Goal: Task Accomplishment & Management: Manage account settings

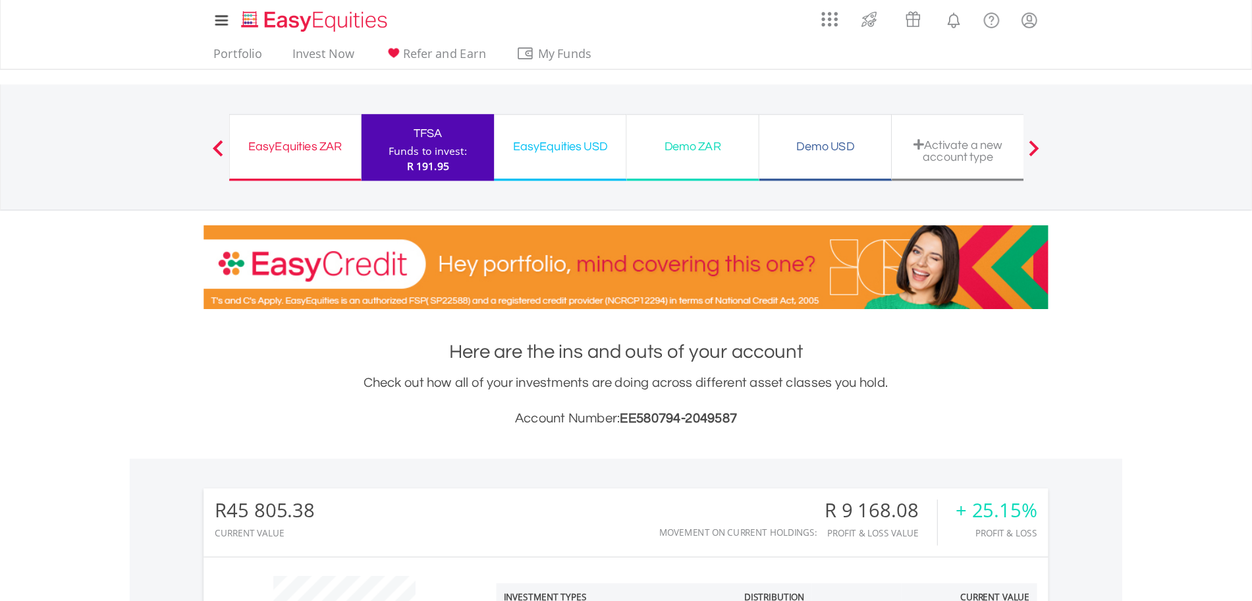
scroll to position [126, 250]
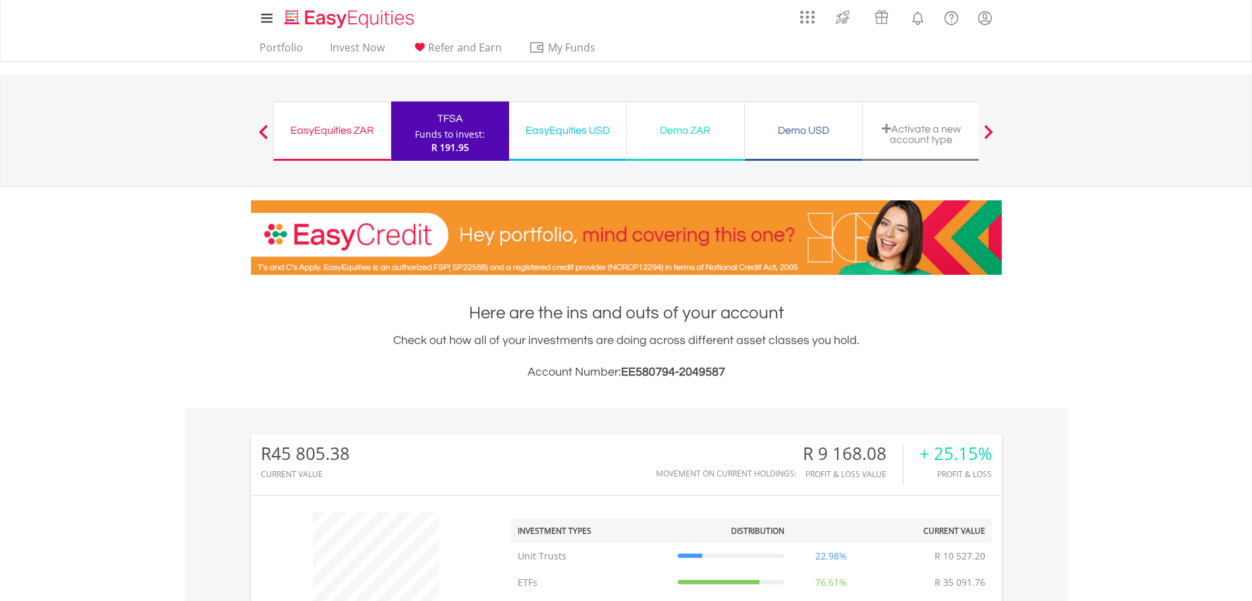
drag, startPoint x: 788, startPoint y: 1, endPoint x: 846, endPoint y: 413, distance: 415.8
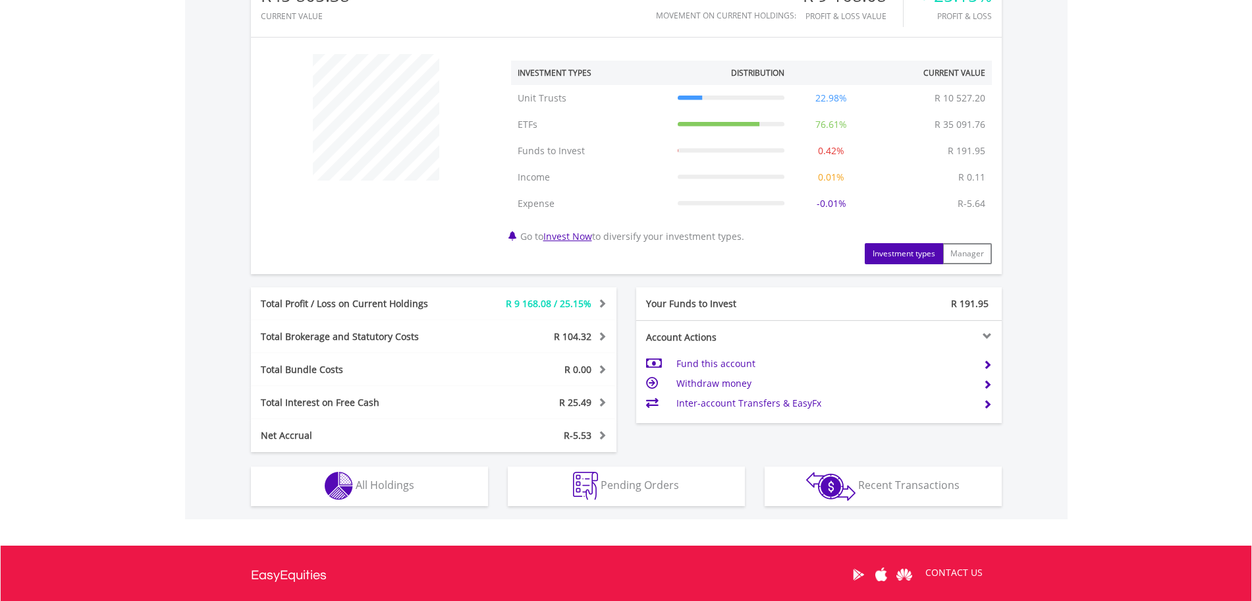
scroll to position [472, 0]
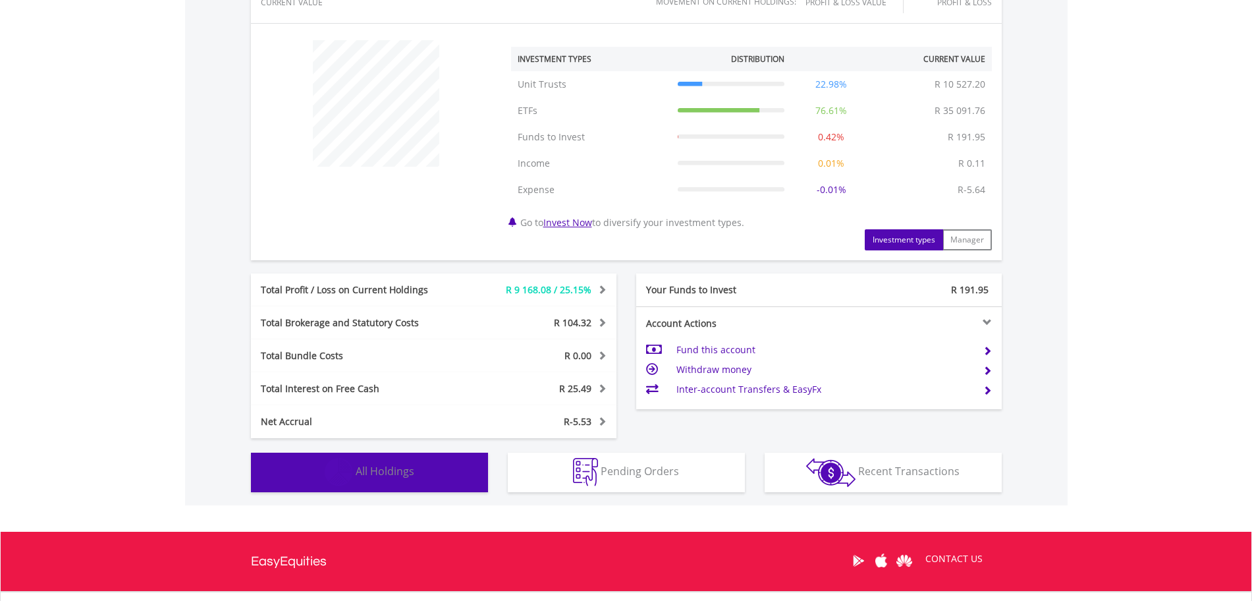
click at [399, 384] on button "Holdings All Holdings" at bounding box center [369, 473] width 237 height 40
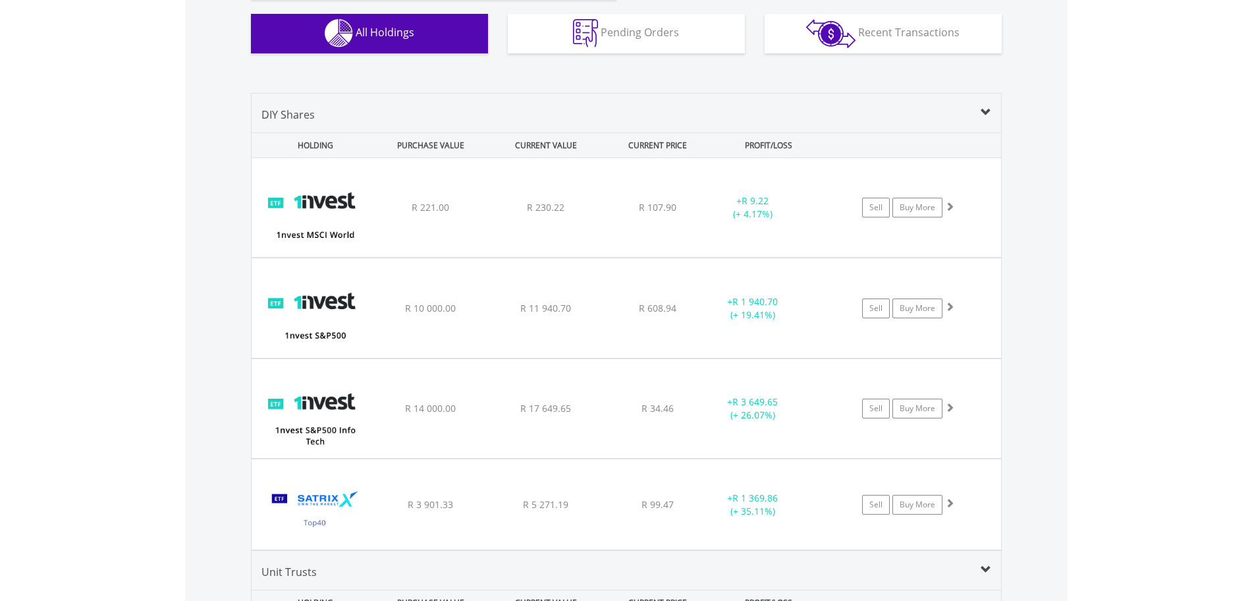
scroll to position [937, 0]
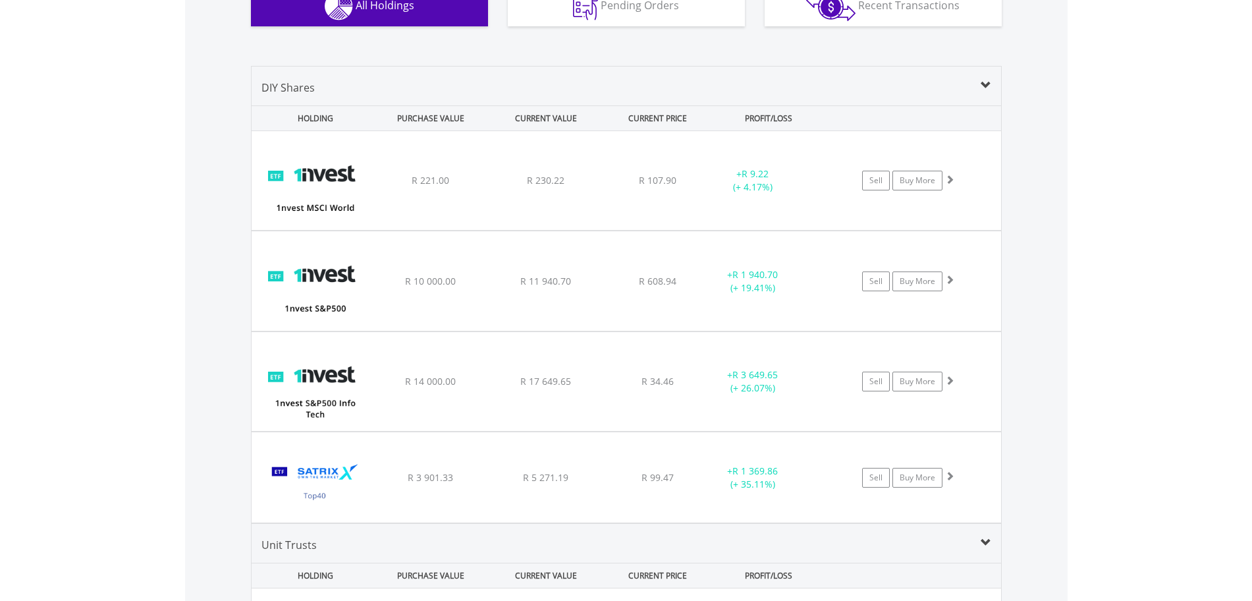
click at [655, 384] on div "﻿ 1nvest S&P500 Info Tech Index Feeder ETF R 14 000.00 R 17 649.65 R 34.46 + R …" at bounding box center [627, 381] width 750 height 99
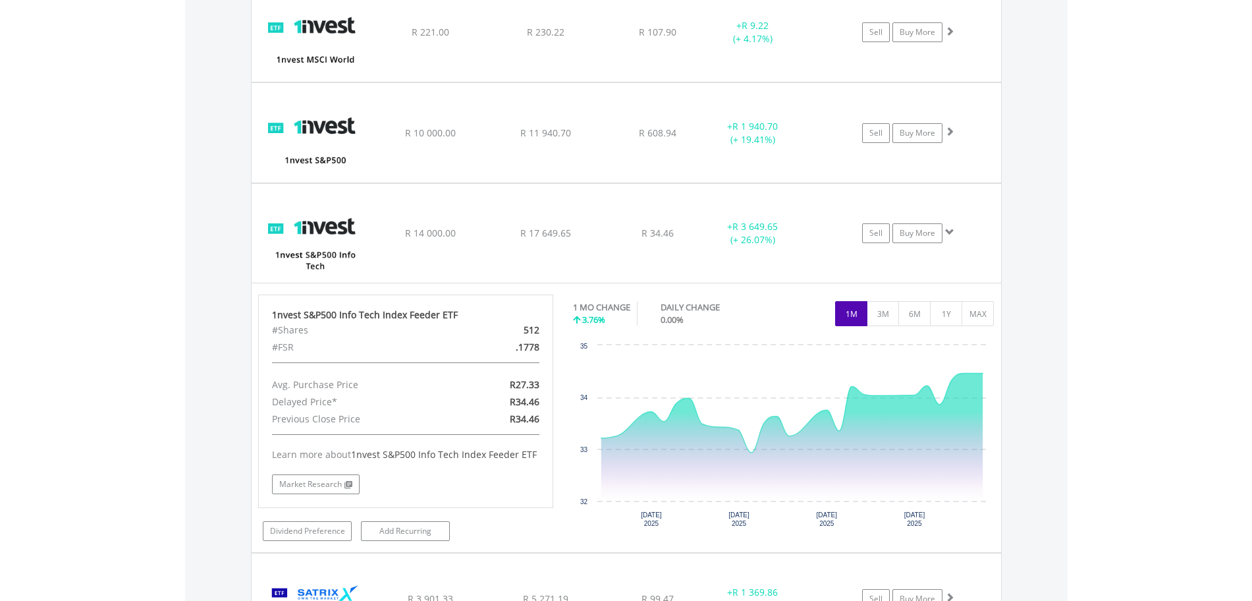
scroll to position [1087, 0]
click at [800, 310] on button "MAX" at bounding box center [978, 312] width 32 height 25
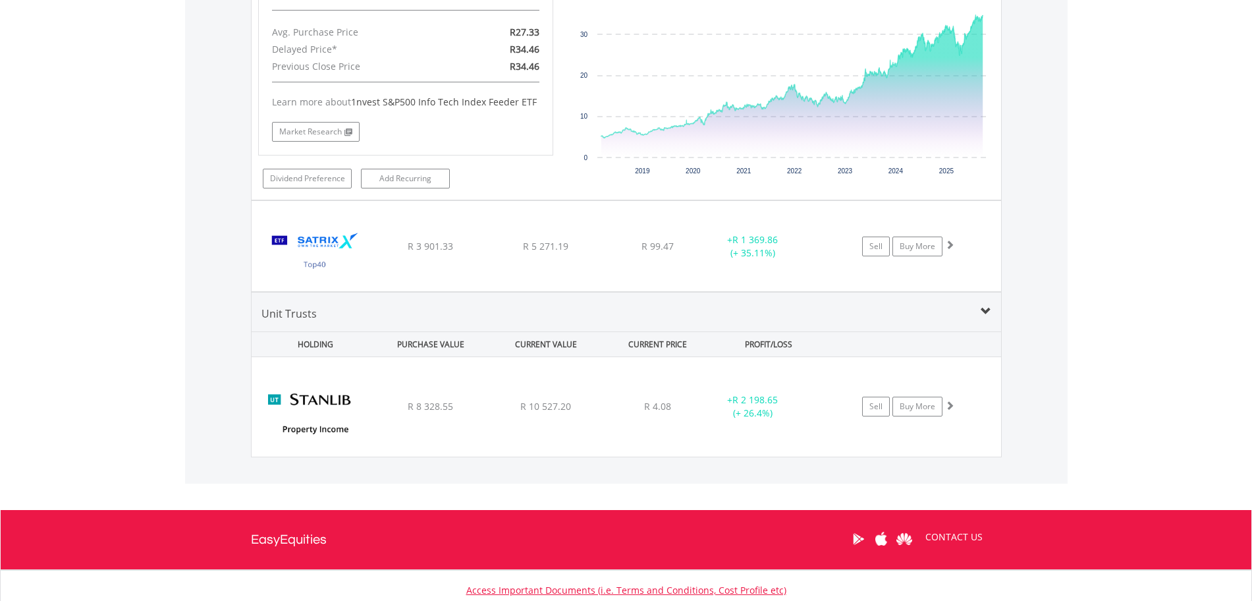
scroll to position [1437, 0]
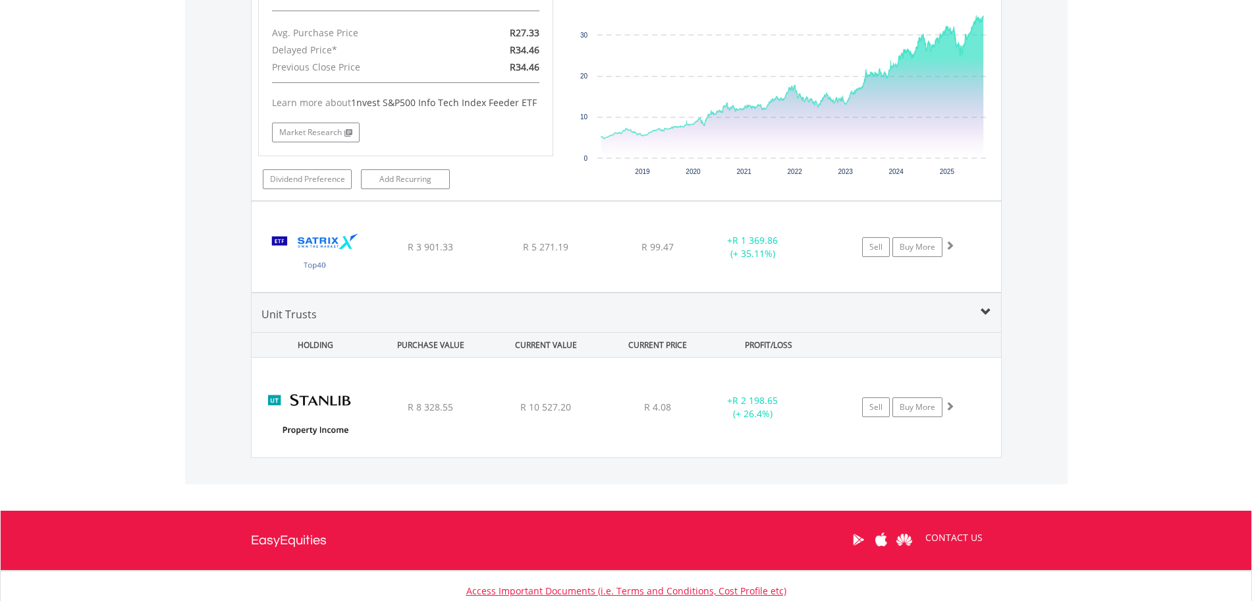
click at [387, 269] on div "﻿ Satrix 40 ETF R 3 901.33 R 5 271.19 R 99.47 + R 1 369.86 (+ 35.11%) Sell Buy …" at bounding box center [627, 247] width 750 height 90
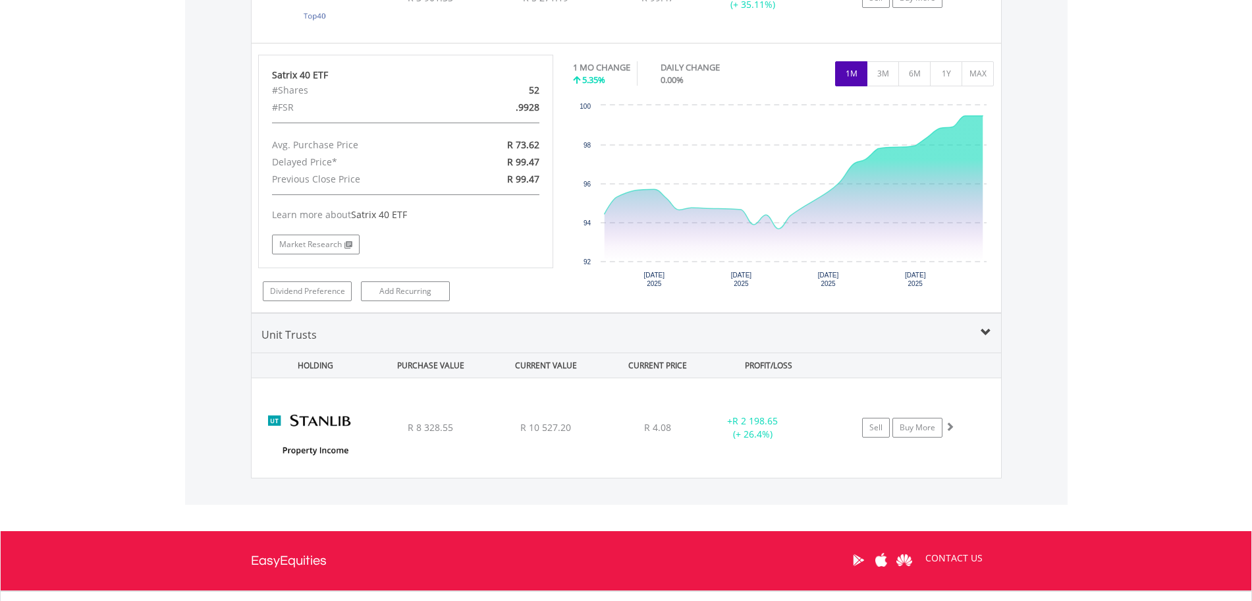
scroll to position [1690, 0]
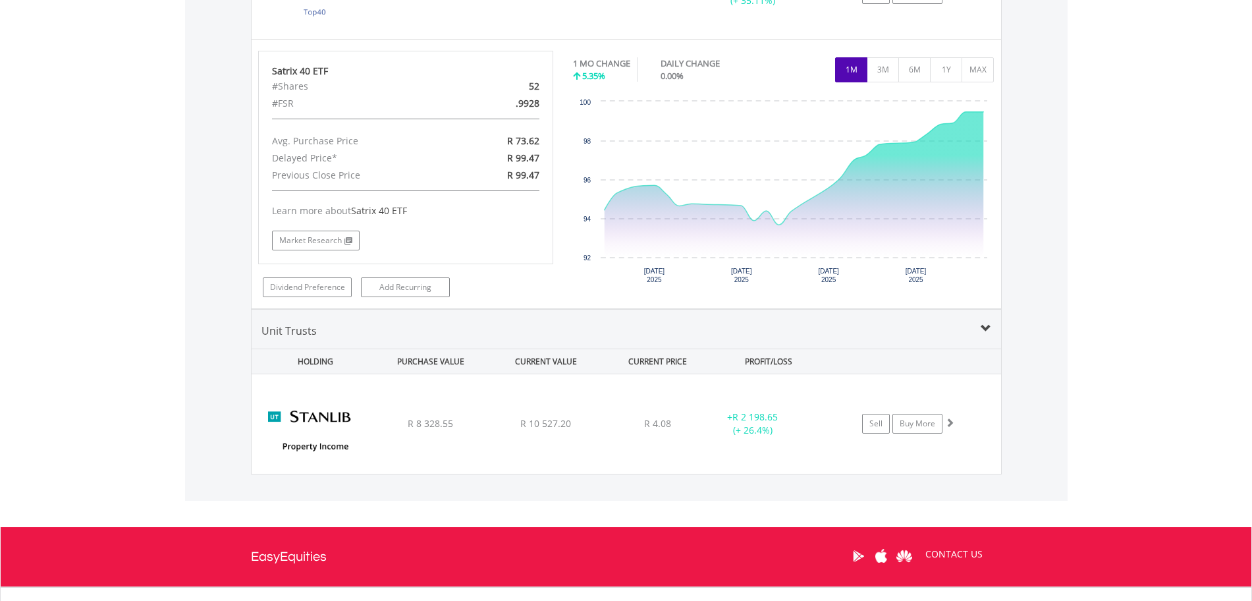
click at [472, 384] on div "﻿ Stanlib Property Income C3 R 8 328.55 R 10 527.20 R 4.08 + R 2 198.65 (+ 26.4…" at bounding box center [627, 423] width 750 height 99
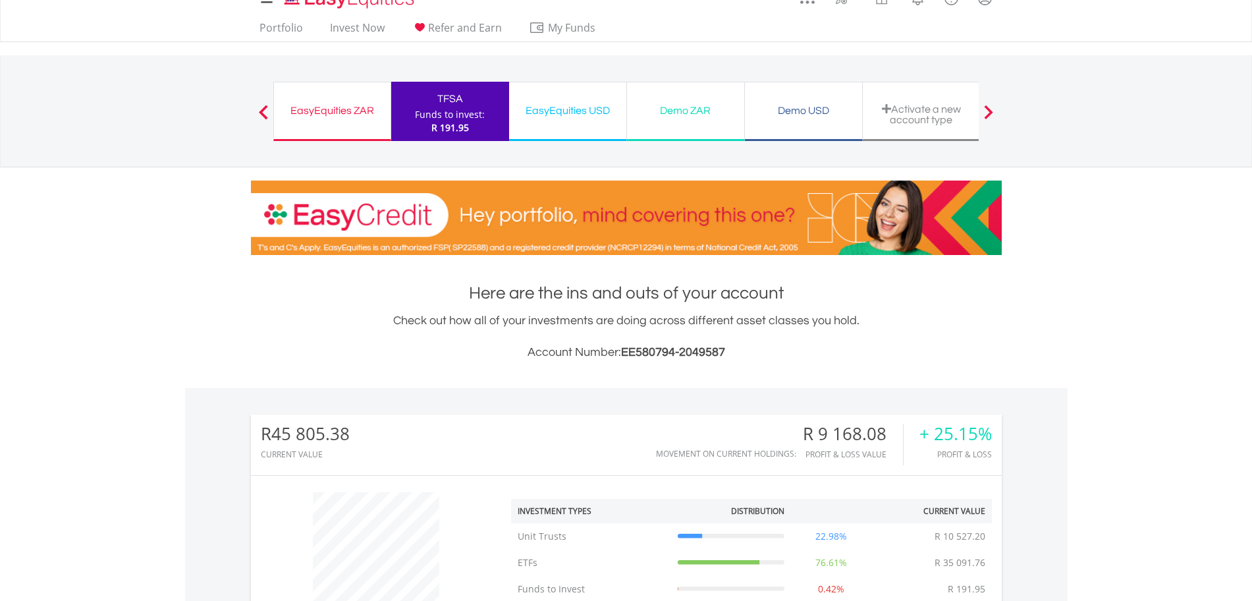
scroll to position [0, 0]
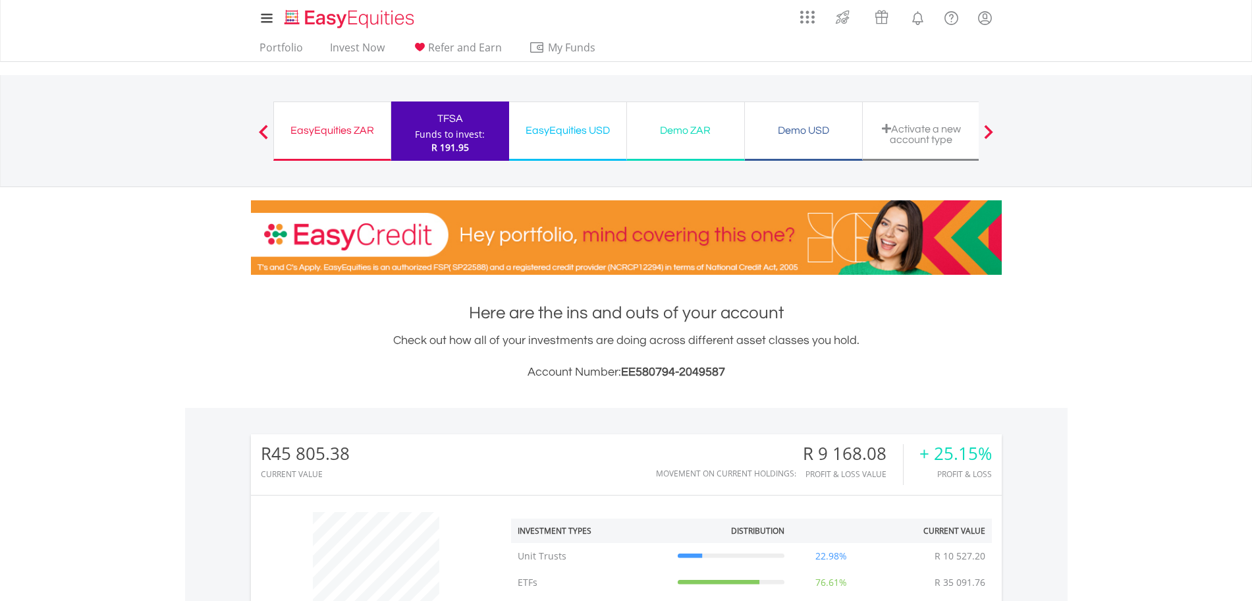
click at [260, 132] on span at bounding box center [263, 131] width 9 height 14
click at [319, 129] on div "EasyEquities ZAR" at bounding box center [332, 130] width 101 height 18
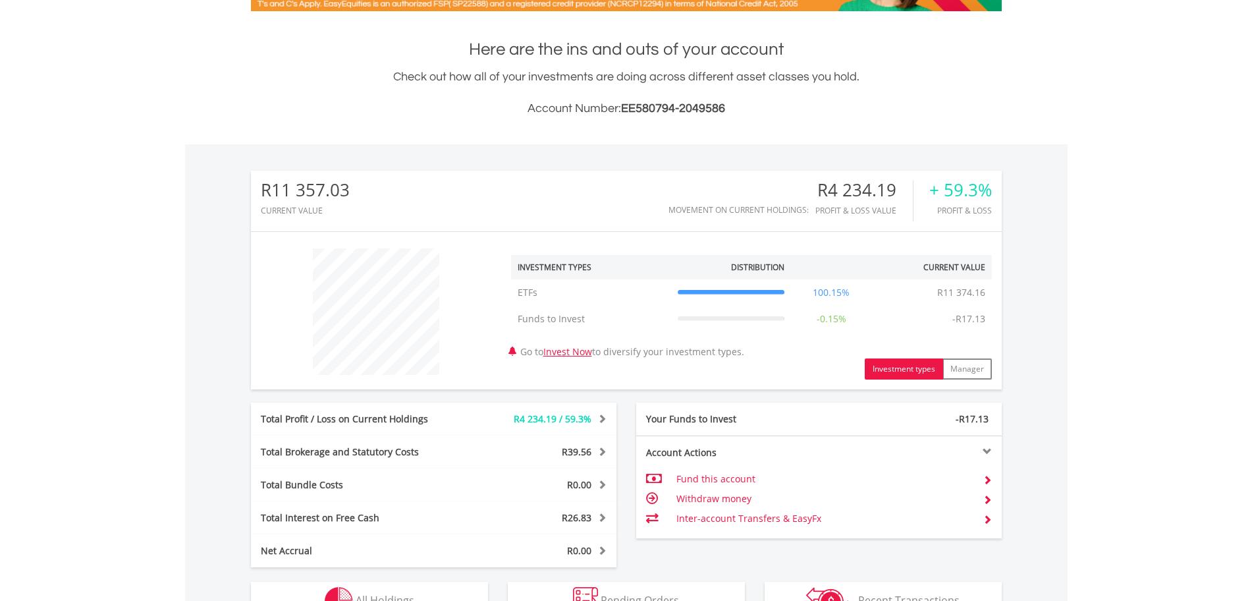
scroll to position [514, 0]
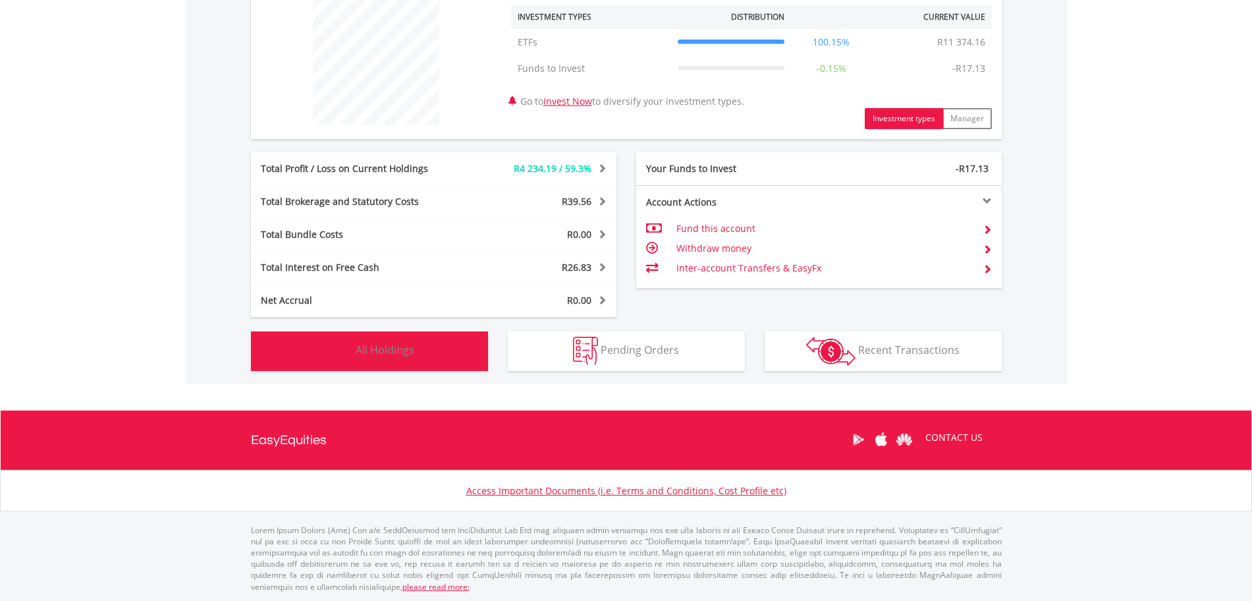
click at [376, 356] on span "All Holdings" at bounding box center [385, 350] width 59 height 14
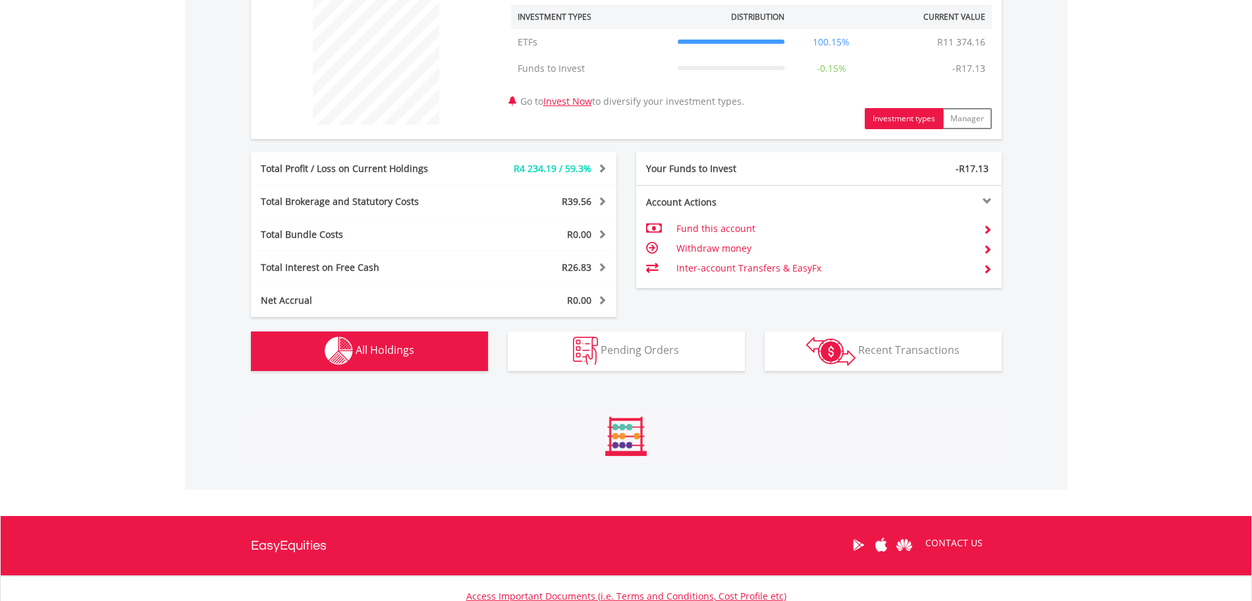
scroll to position [837, 0]
